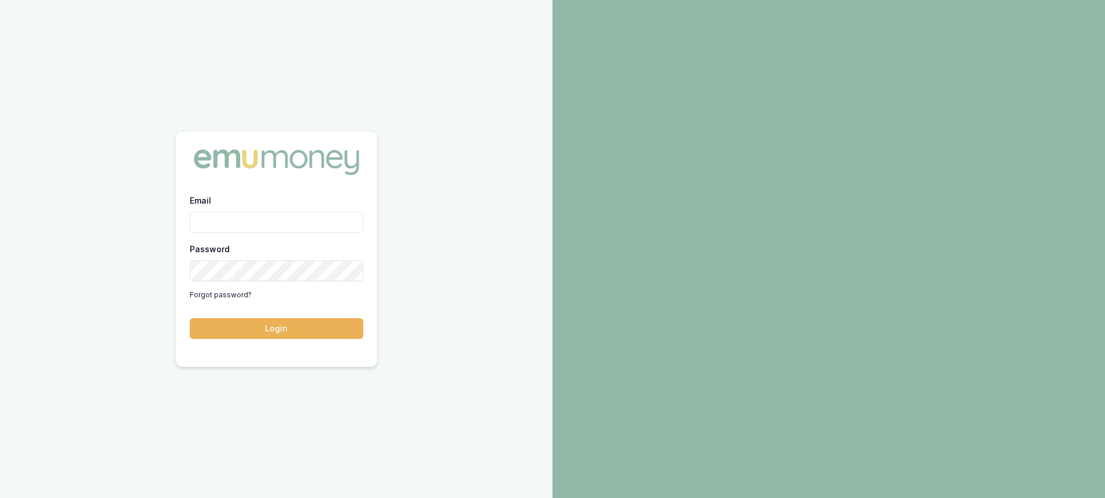
click at [259, 220] on input "Email" at bounding box center [277, 222] width 174 height 21
type input "paul@whoneedsleads.com.au"
click at [190, 318] on button "Login" at bounding box center [277, 328] width 174 height 21
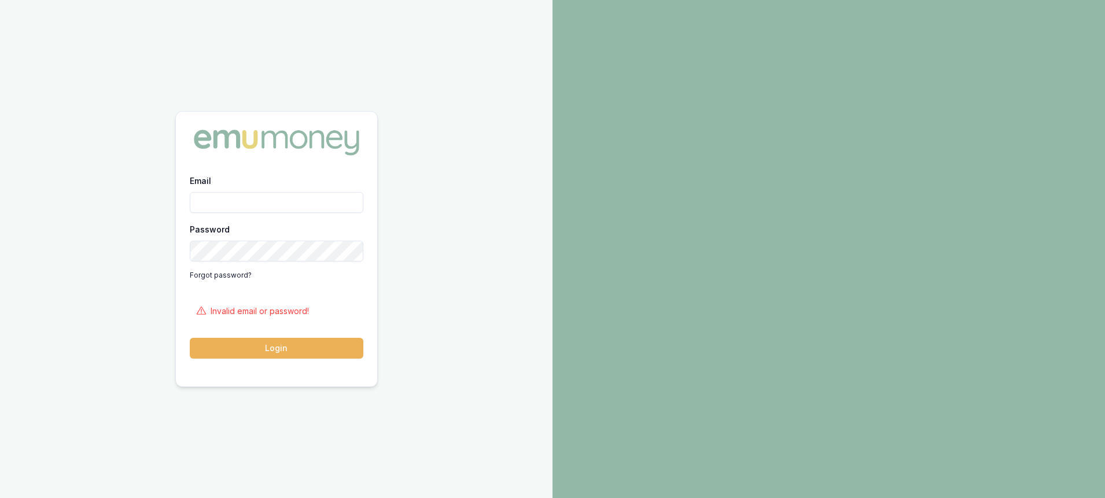
click at [291, 207] on input "Email" at bounding box center [277, 202] width 174 height 21
type input "paul@whjoneedsleads.com.au"
click at [190, 338] on button "Login" at bounding box center [277, 348] width 174 height 21
click at [340, 205] on input "Email" at bounding box center [277, 202] width 174 height 21
type input "paul@whoneedsleads.com.au"
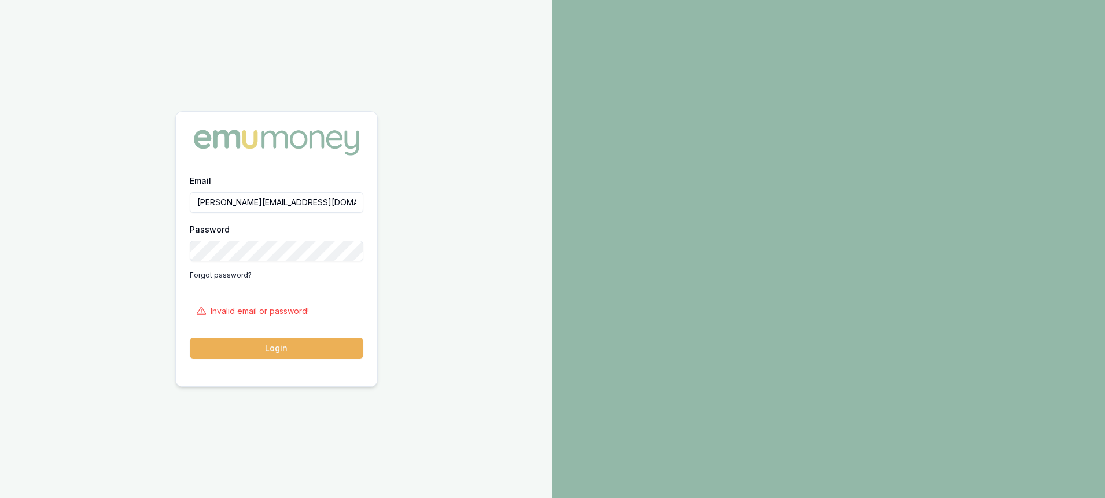
click at [190, 338] on button "Login" at bounding box center [277, 348] width 174 height 21
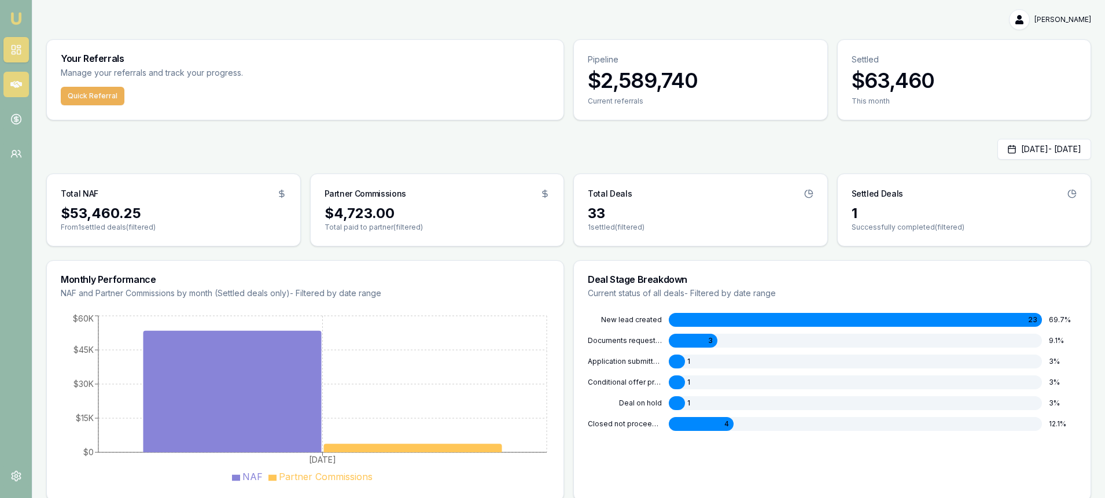
click at [16, 79] on icon at bounding box center [16, 85] width 12 height 12
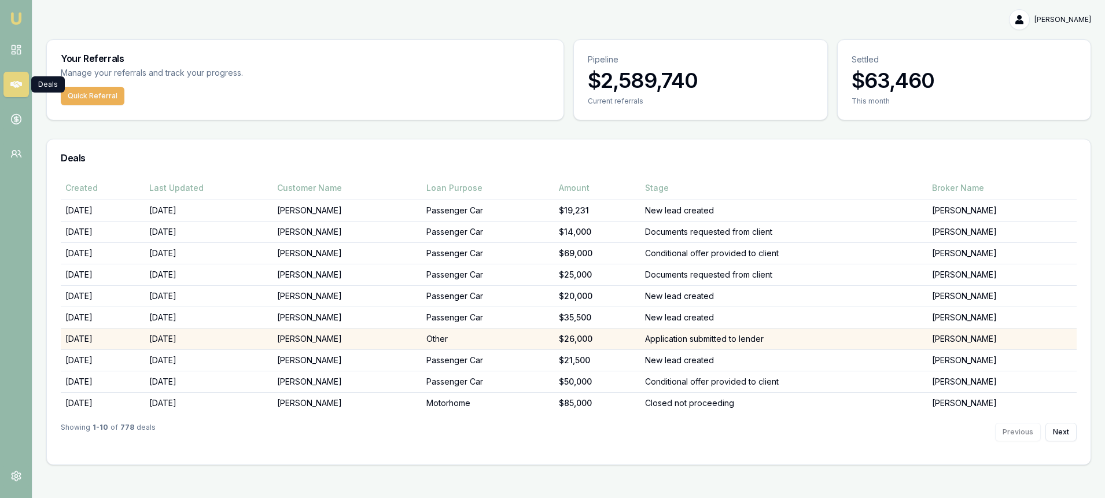
click at [347, 340] on td "[PERSON_NAME]" at bounding box center [347, 338] width 149 height 21
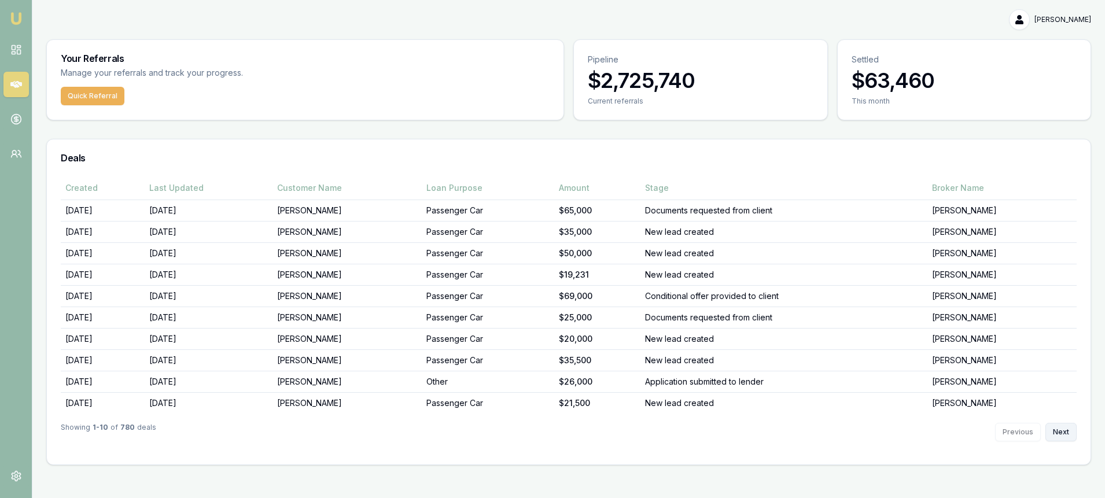
click at [1068, 433] on button "Next" at bounding box center [1061, 432] width 31 height 19
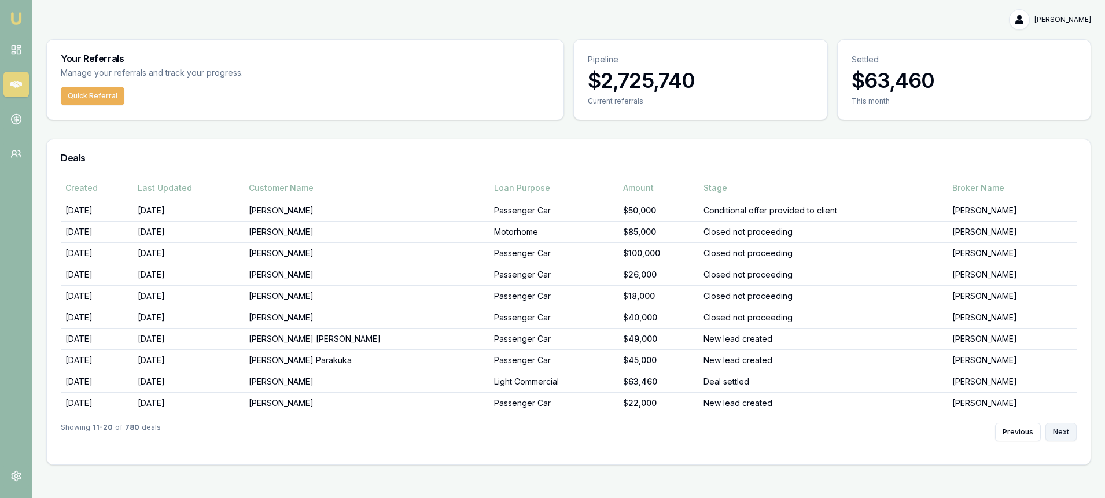
click at [1068, 433] on button "Next" at bounding box center [1061, 432] width 31 height 19
